Goal: Task Accomplishment & Management: Manage account settings

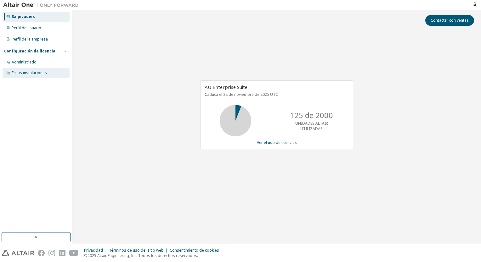
click at [16, 72] on div "En las instalaciones" at bounding box center [29, 72] width 35 height 5
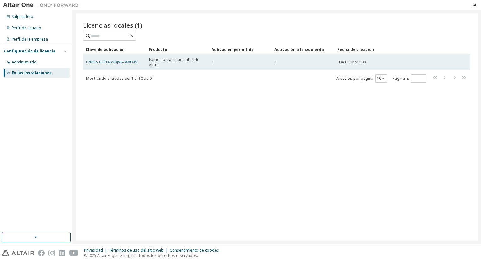
click at [96, 62] on link "L7BP2-TUTLN-5DJVG-9WD45" at bounding box center [111, 61] width 51 height 5
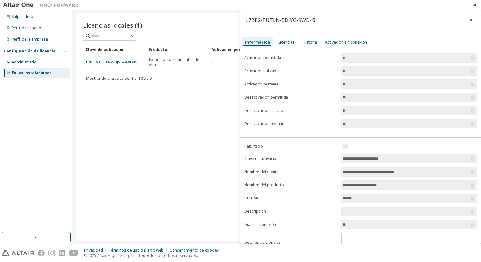
click at [313, 170] on label "Nombre del cliente" at bounding box center [290, 172] width 93 height 5
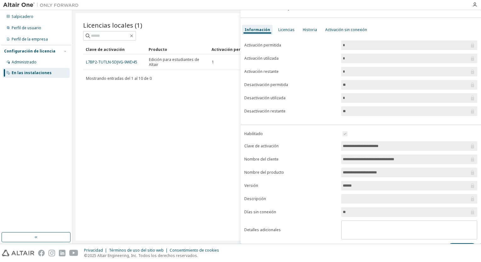
scroll to position [25, 0]
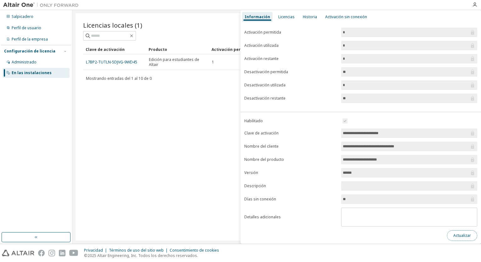
click at [462, 236] on button "Actualizar" at bounding box center [462, 236] width 30 height 11
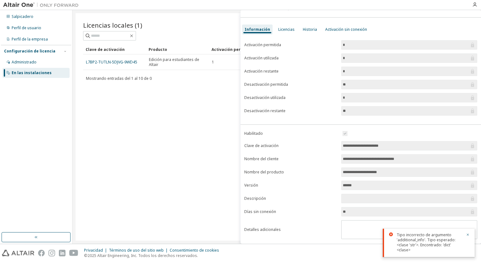
scroll to position [0, 0]
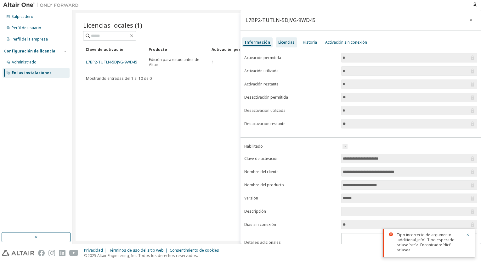
click at [288, 45] on div "Licencias" at bounding box center [286, 42] width 21 height 10
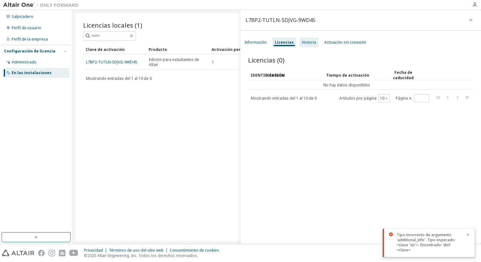
click at [309, 41] on div "Historia" at bounding box center [309, 42] width 14 height 5
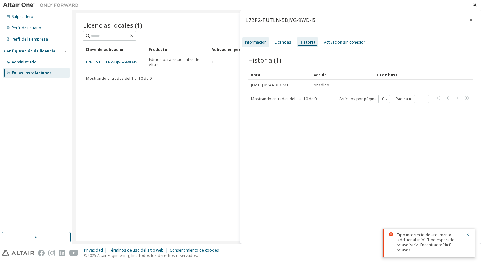
click at [259, 42] on div "Información" at bounding box center [255, 42] width 22 height 5
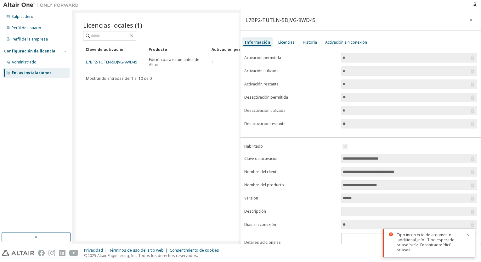
click at [357, 123] on input "**" at bounding box center [406, 124] width 126 height 6
drag, startPoint x: 357, startPoint y: 123, endPoint x: 332, endPoint y: 121, distance: 24.3
click at [332, 121] on form "Activación permitida * Activación utilizada * Activación restante * Desactivaci…" at bounding box center [360, 90] width 233 height 75
click at [297, 159] on label "Clave de activación" at bounding box center [290, 158] width 93 height 5
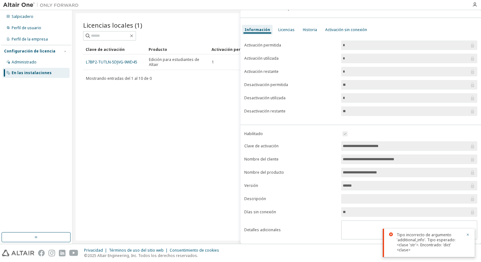
scroll to position [25, 0]
